Goal: Check status: Check status

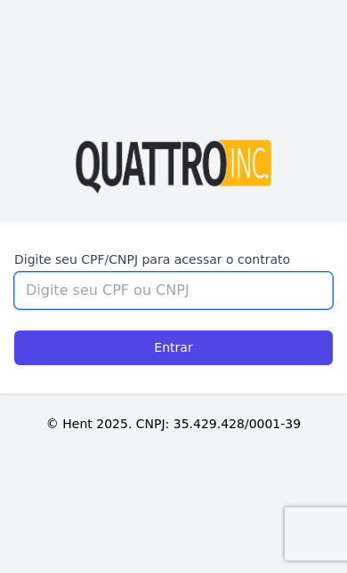
click at [35, 309] on input "Digite seu CPF/CNPJ para acessar o contrato" at bounding box center [173, 290] width 318 height 37
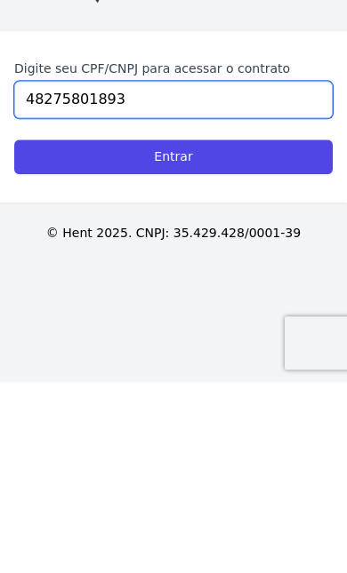
type input "48275801893"
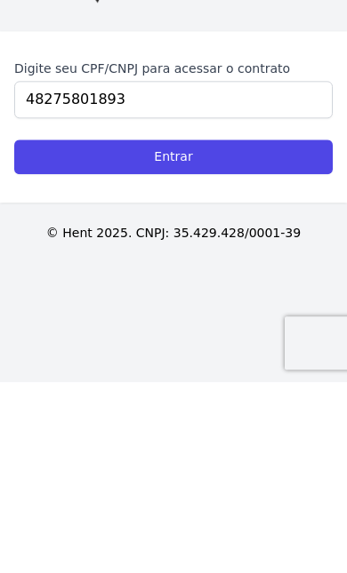
scroll to position [96, 0]
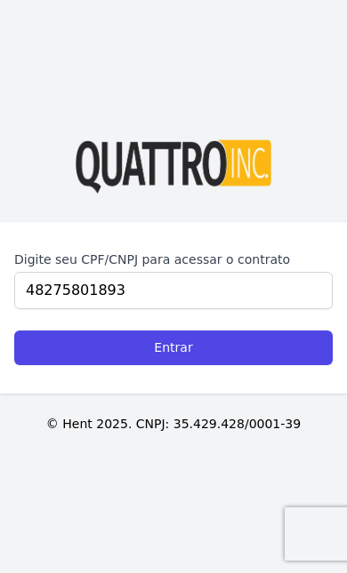
click at [313, 331] on input "Entrar" at bounding box center [173, 348] width 318 height 35
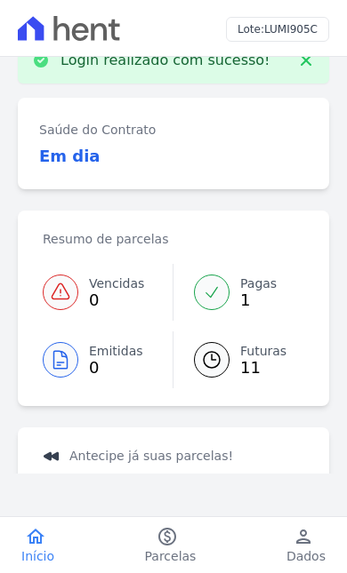
scroll to position [33, 0]
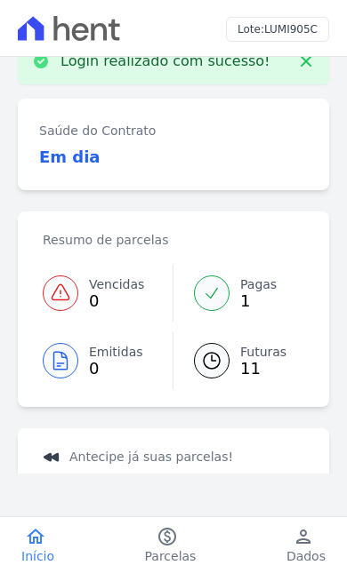
click at [254, 356] on span "Futuras" at bounding box center [263, 352] width 46 height 19
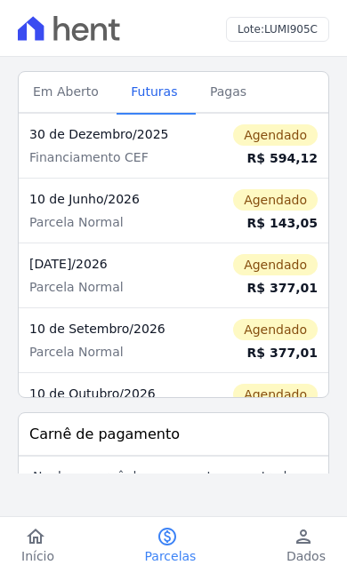
click at [228, 361] on td "Agendado R$ 377,01" at bounding box center [261, 341] width 134 height 65
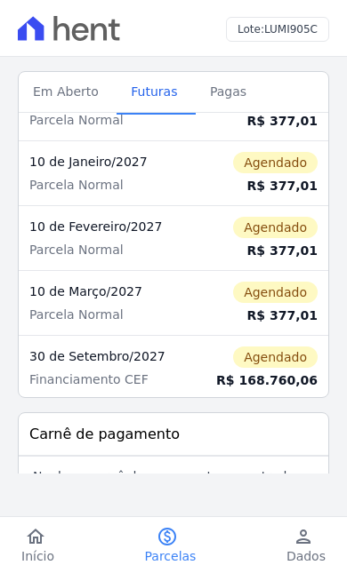
scroll to position [426, 0]
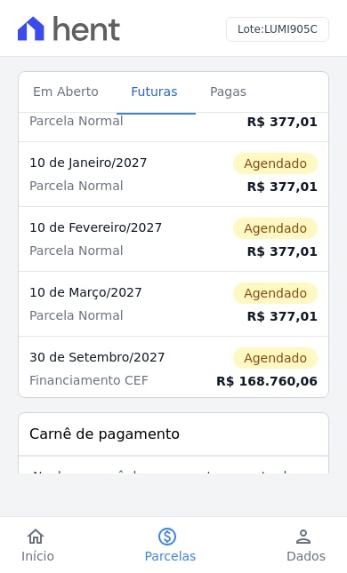
click at [29, 90] on span "Em Aberto" at bounding box center [65, 92] width 87 height 36
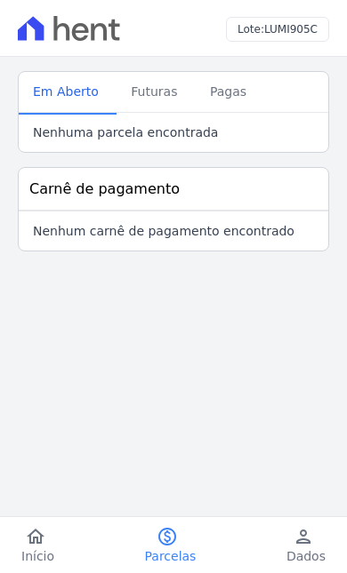
click at [41, 92] on span "Em Aberto" at bounding box center [65, 92] width 87 height 36
click at [140, 98] on span "Futuras" at bounding box center [154, 92] width 68 height 36
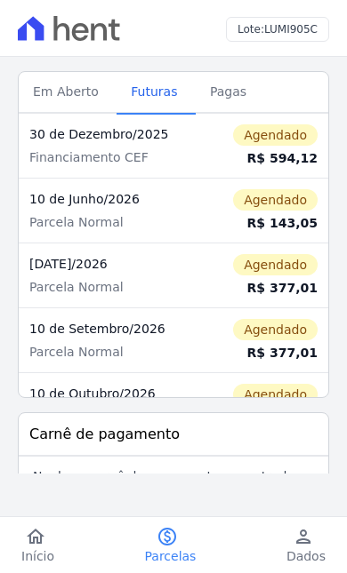
click at [206, 103] on span "Pagas" at bounding box center [228, 92] width 58 height 36
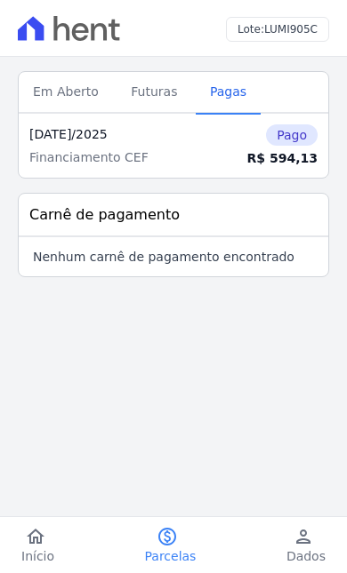
click at [35, 94] on span "Em Aberto" at bounding box center [65, 92] width 87 height 36
